Goal: Complete application form: Complete application form

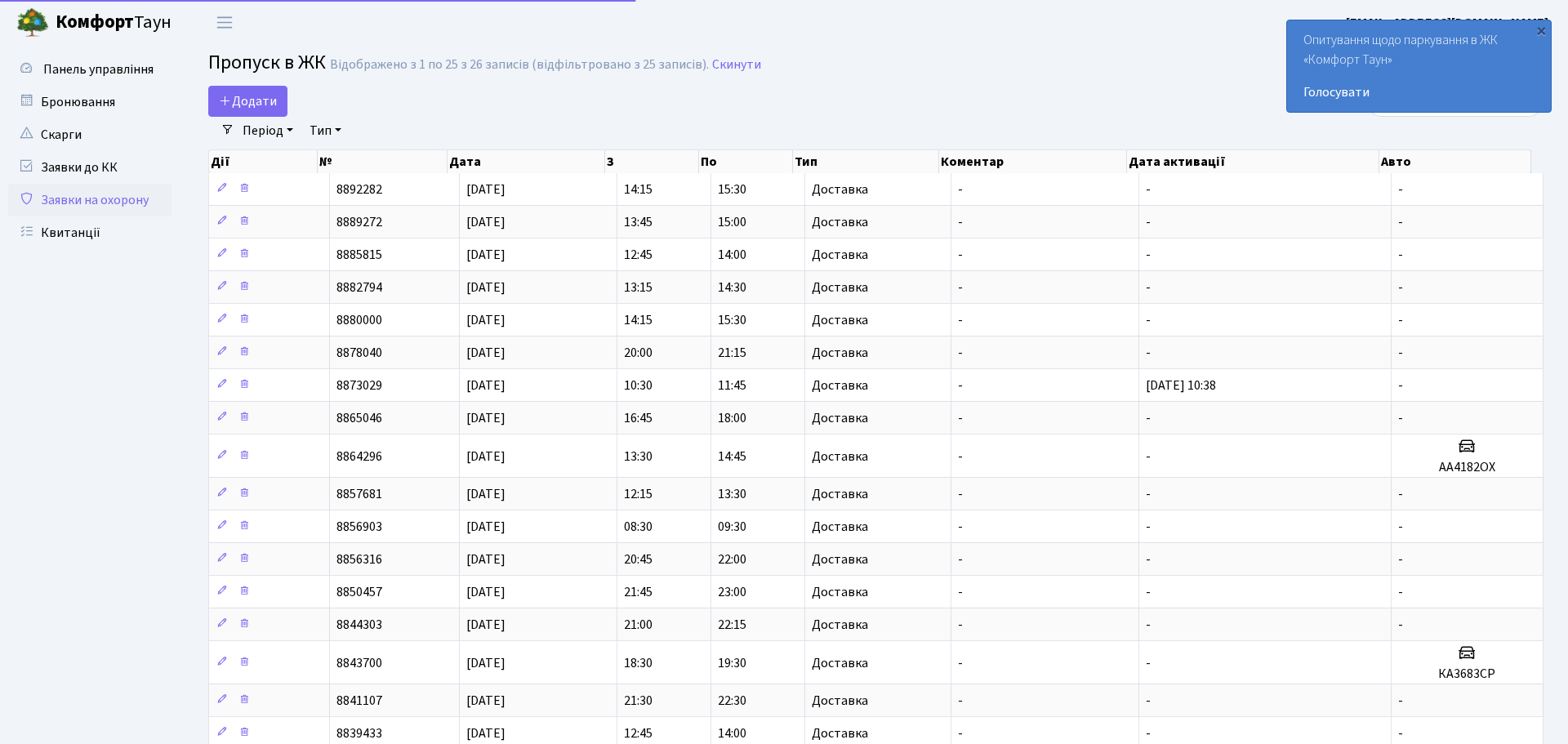
select select "25"
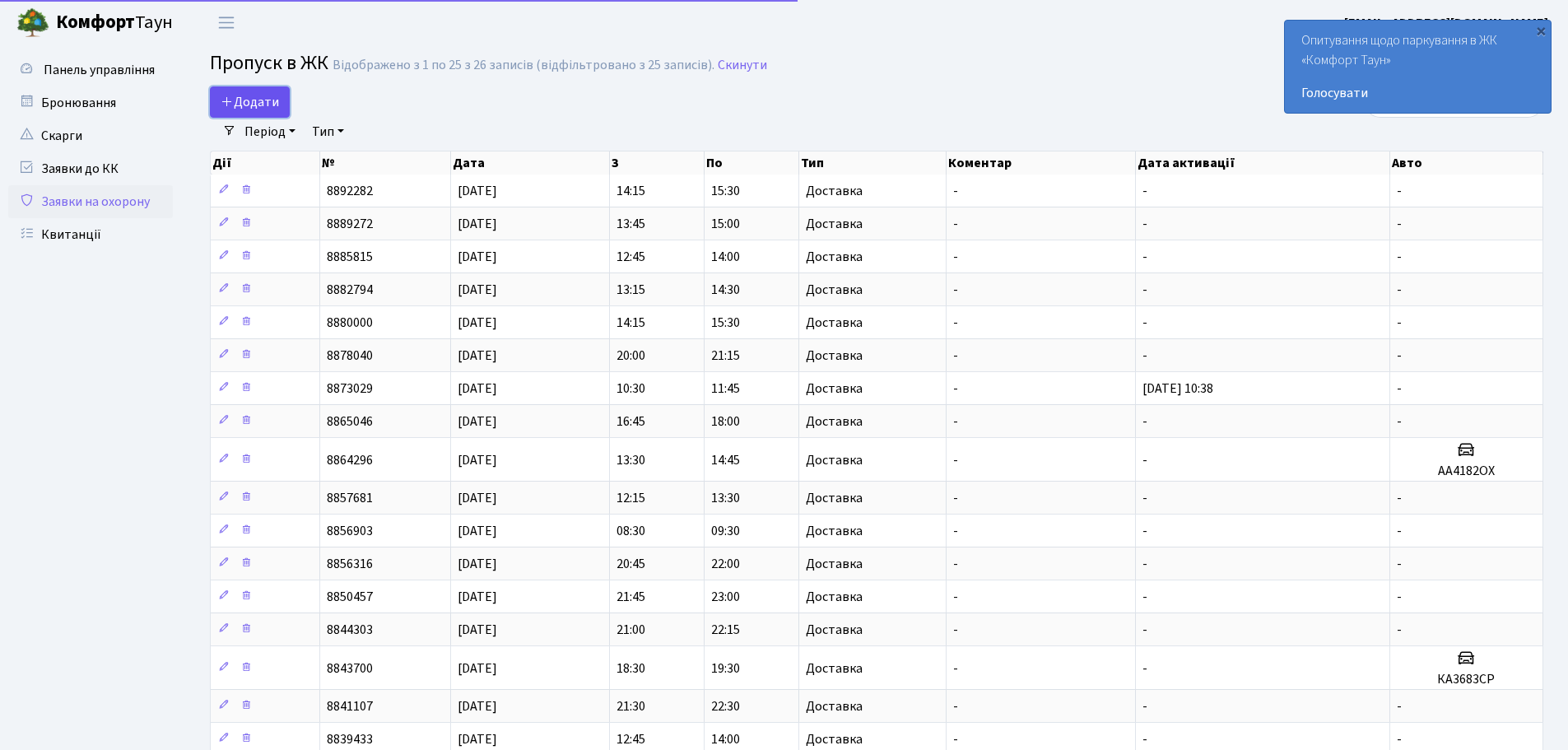
drag, startPoint x: 257, startPoint y: 93, endPoint x: 355, endPoint y: 106, distance: 98.9
click at [256, 93] on span "Додати" at bounding box center [250, 102] width 58 height 18
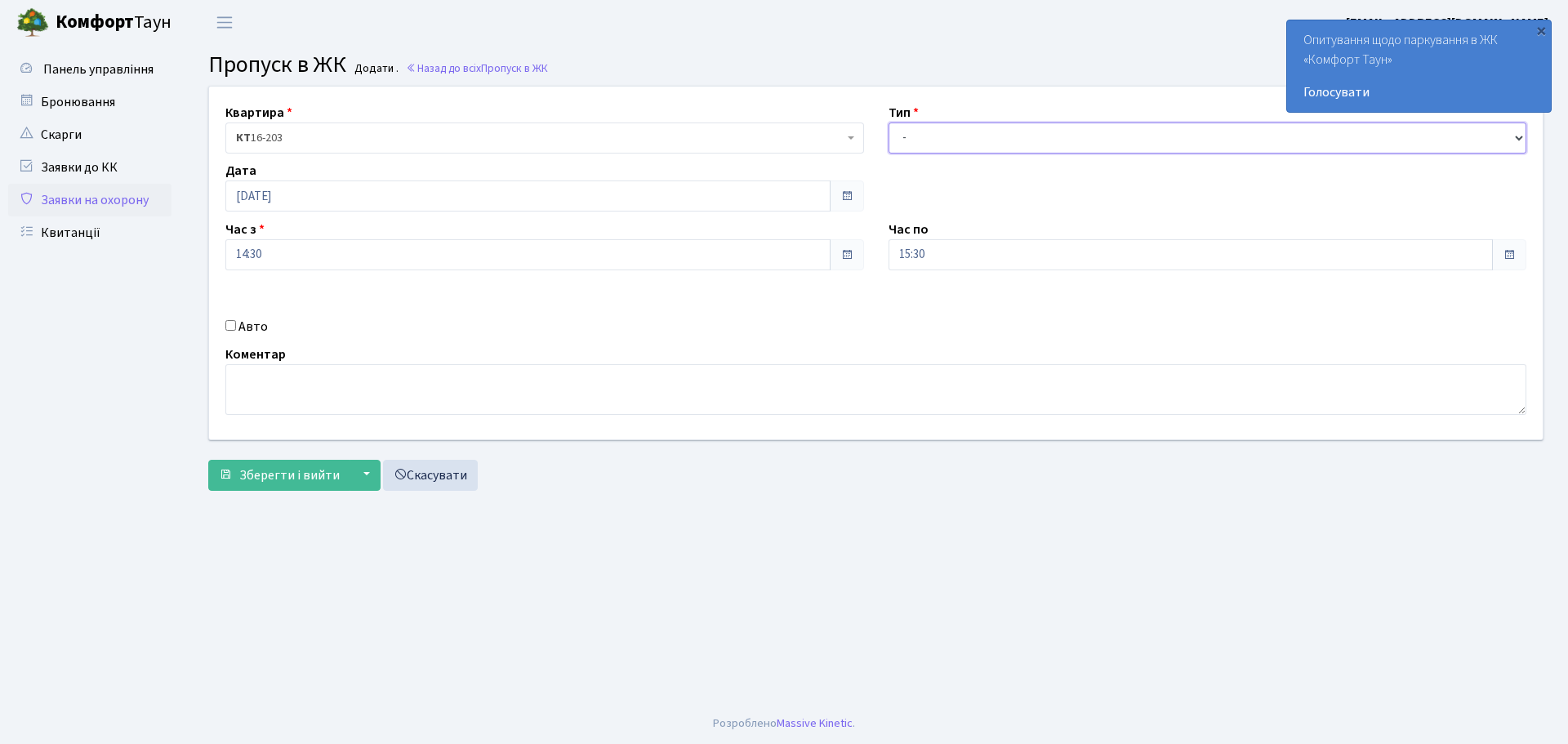
click at [984, 142] on select "- Доставка Таксі Гості Сервіс" at bounding box center [1208, 138] width 639 height 31
select select "1"
click at [889, 122] on select "- Доставка Таксі Гості Сервіс" at bounding box center [1208, 138] width 639 height 31
click at [284, 482] on span "Зберегти і вийти" at bounding box center [290, 476] width 101 height 18
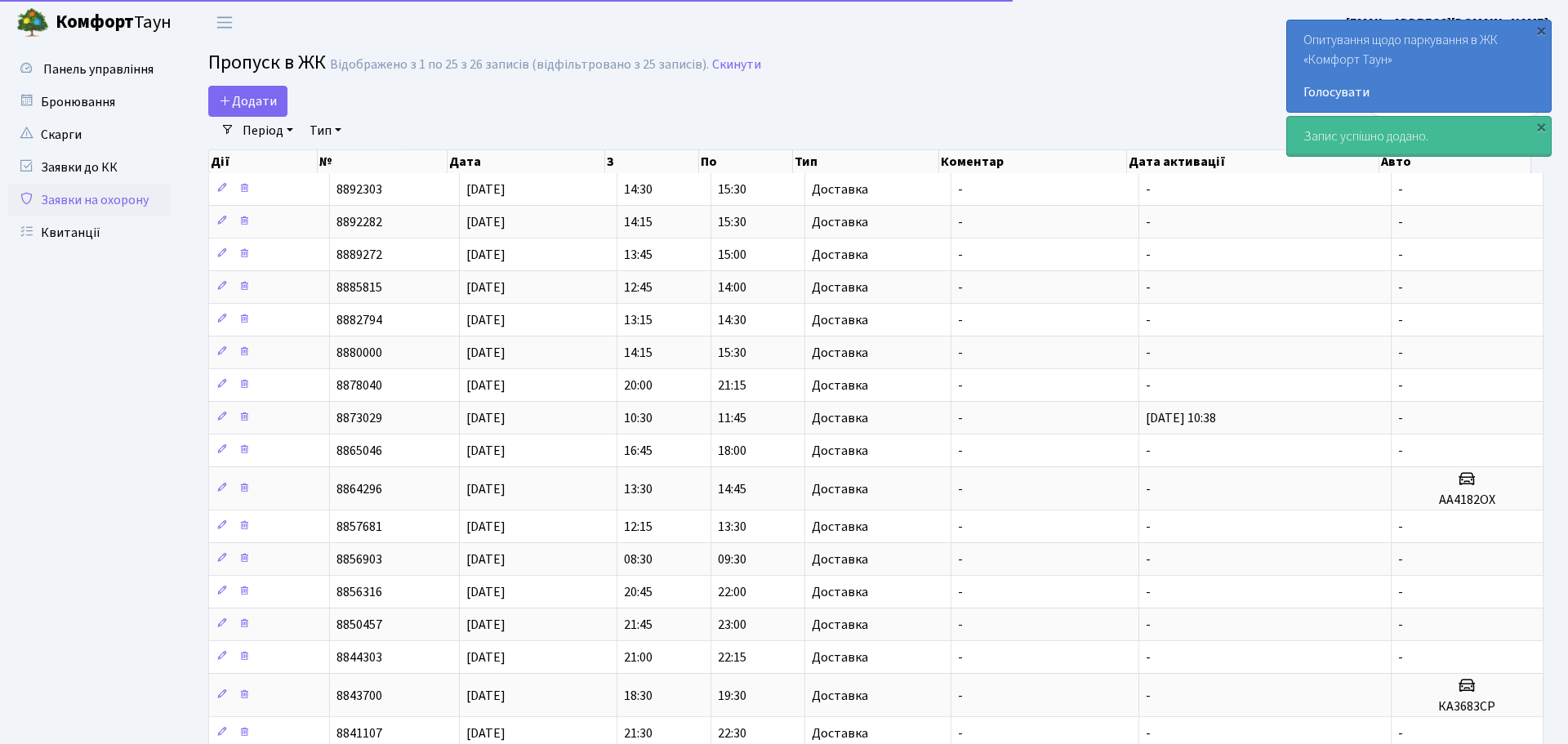
select select "25"
